Goal: Task Accomplishment & Management: Use online tool/utility

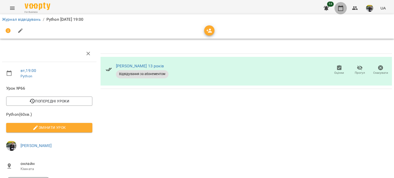
click at [344, 7] on icon "button" at bounding box center [341, 8] width 6 height 6
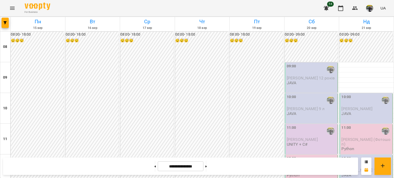
scroll to position [318, 0]
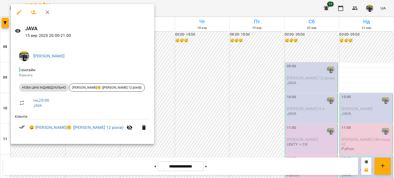
click at [214, 96] on div at bounding box center [197, 89] width 394 height 178
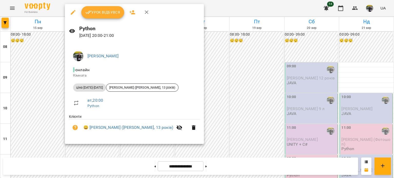
click at [109, 19] on div "Урок відбувся" at bounding box center [134, 12] width 139 height 16
click at [107, 13] on span "Урок відбувся" at bounding box center [102, 12] width 35 height 6
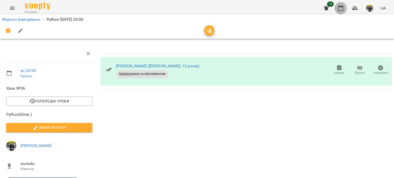
click at [340, 12] on button "button" at bounding box center [341, 8] width 12 height 12
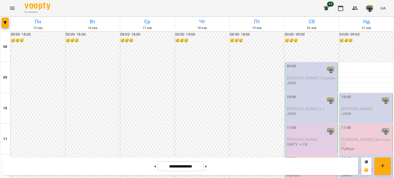
scroll to position [334, 0]
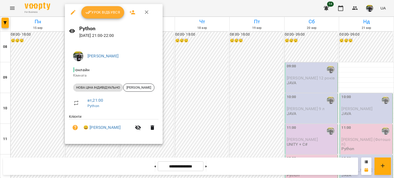
click at [94, 14] on span "Урок відбувся" at bounding box center [102, 12] width 35 height 6
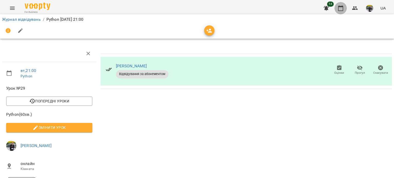
click at [345, 11] on button "button" at bounding box center [341, 8] width 12 height 12
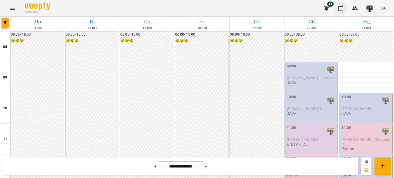
click at [335, 2] on button "button" at bounding box center [341, 8] width 12 height 12
click at [370, 6] on img "button" at bounding box center [369, 8] width 7 height 7
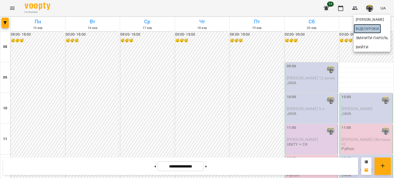
click at [365, 24] on link "Відеоуроки" at bounding box center [367, 28] width 27 height 9
click at [377, 22] on span "[PERSON_NAME]" at bounding box center [372, 19] width 33 height 6
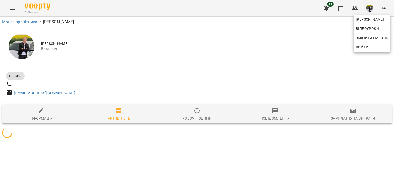
click at [349, 107] on div at bounding box center [197, 89] width 394 height 178
click at [351, 124] on div "Антощук Артем Відеоуроки Змінити пароль Вийти" at bounding box center [197, 89] width 394 height 178
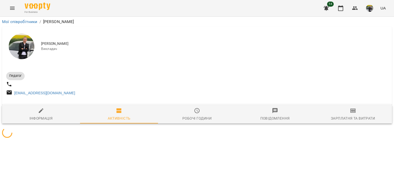
click at [350, 112] on span "Зарплатня та Витрати" at bounding box center [353, 115] width 72 height 14
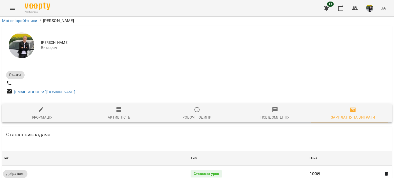
scroll to position [205, 0]
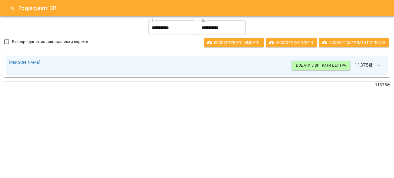
click at [170, 34] on input "**********" at bounding box center [172, 28] width 48 height 14
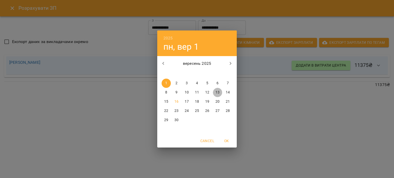
drag, startPoint x: 221, startPoint y: 92, endPoint x: 217, endPoint y: 94, distance: 4.6
click at [218, 94] on span "13" at bounding box center [217, 92] width 9 height 5
type input "**********"
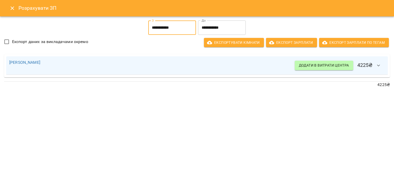
click at [10, 11] on button "Close" at bounding box center [12, 8] width 12 height 12
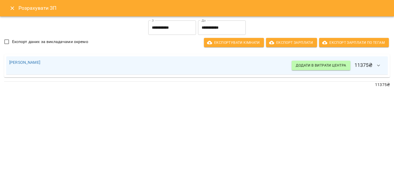
click at [190, 27] on input "**********" at bounding box center [172, 28] width 48 height 14
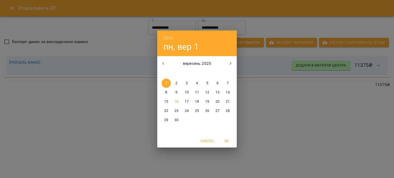
click at [218, 95] on p "13" at bounding box center [218, 92] width 4 height 5
type input "**********"
